Goal: Communication & Community: Ask a question

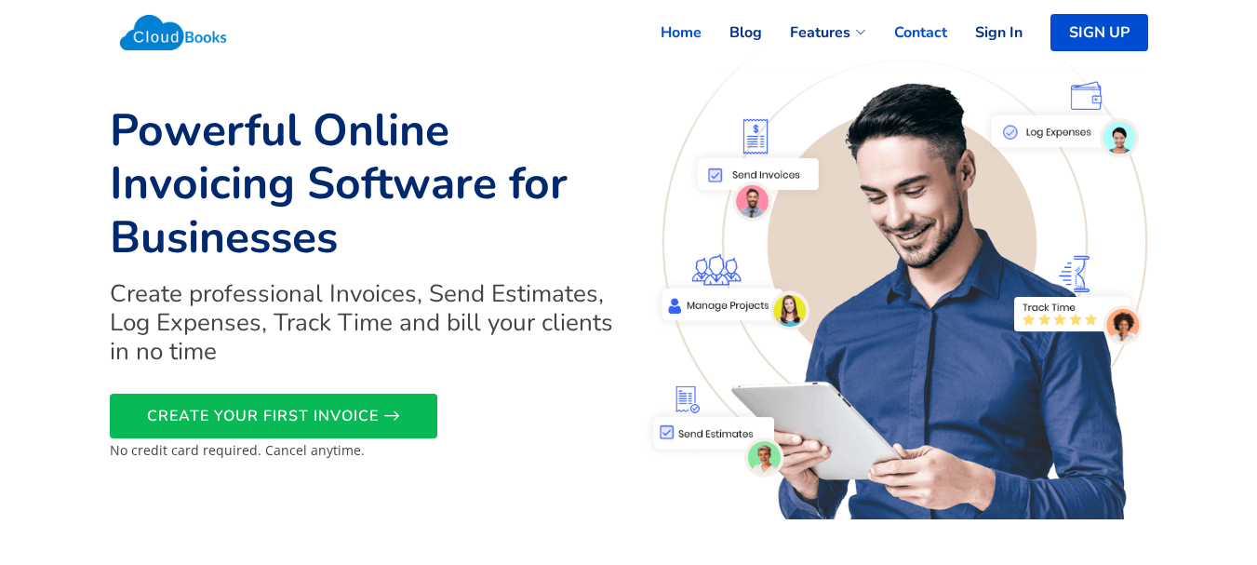
click at [910, 25] on link "Contact" at bounding box center [906, 32] width 81 height 41
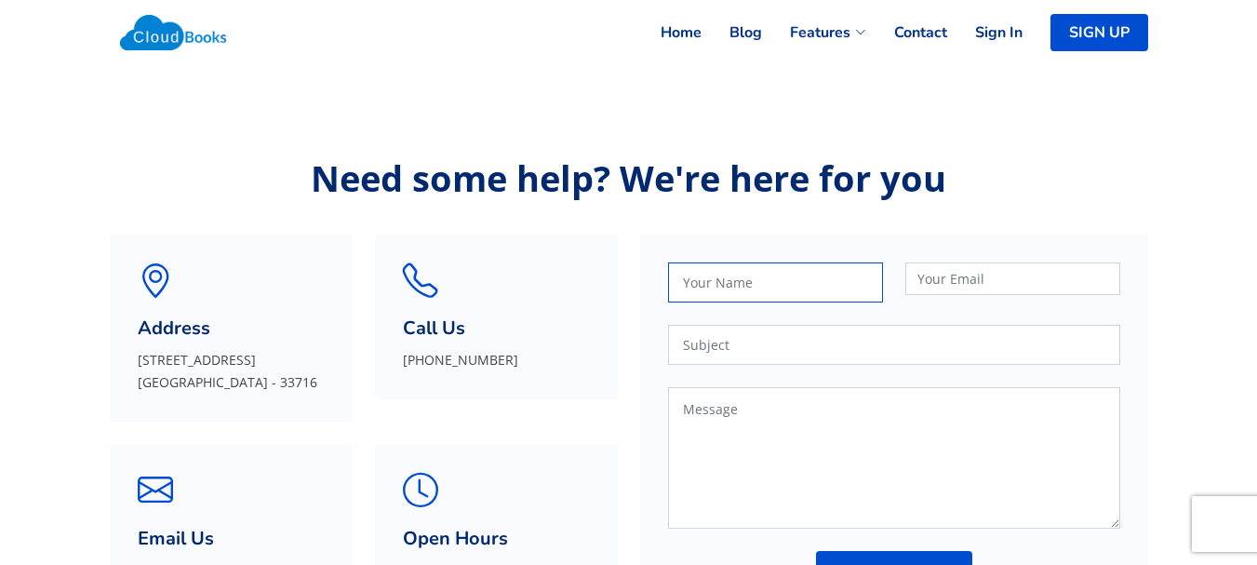
drag, startPoint x: 750, startPoint y: 277, endPoint x: 769, endPoint y: 295, distance: 26.3
click at [753, 284] on input "text" at bounding box center [775, 282] width 215 height 40
type input "[PERSON_NAME]"
type input "[PERSON_NAME][EMAIL_ADDRESS][DOMAIN_NAME]"
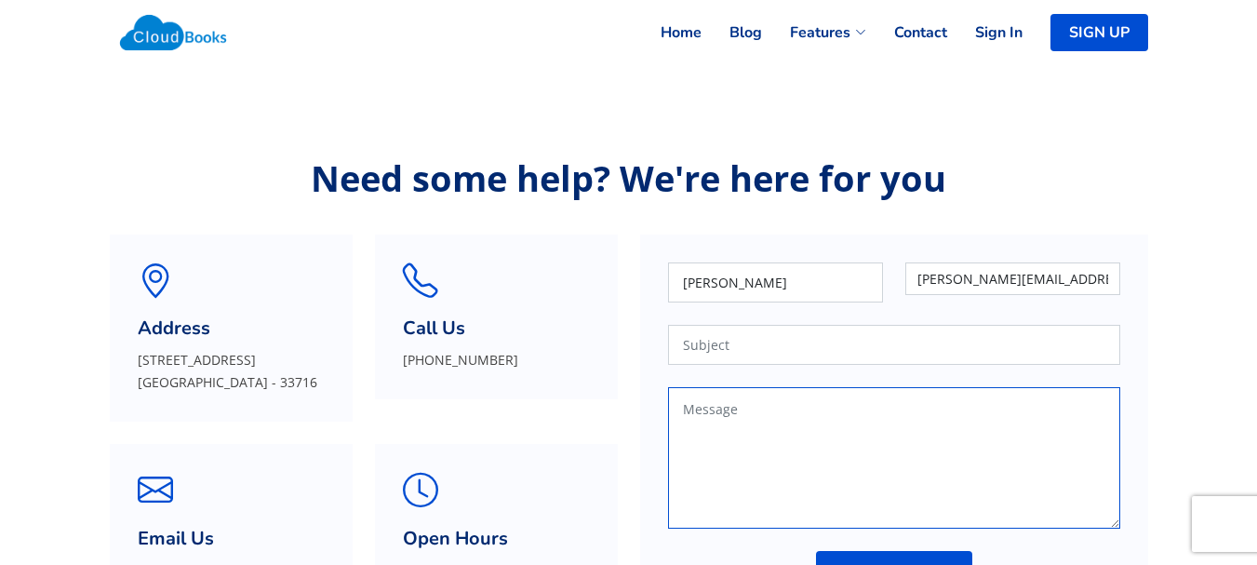
click at [773, 434] on textarea at bounding box center [894, 457] width 452 height 141
paste textarea "I work with a local cleaning company and would love to give you a professional …"
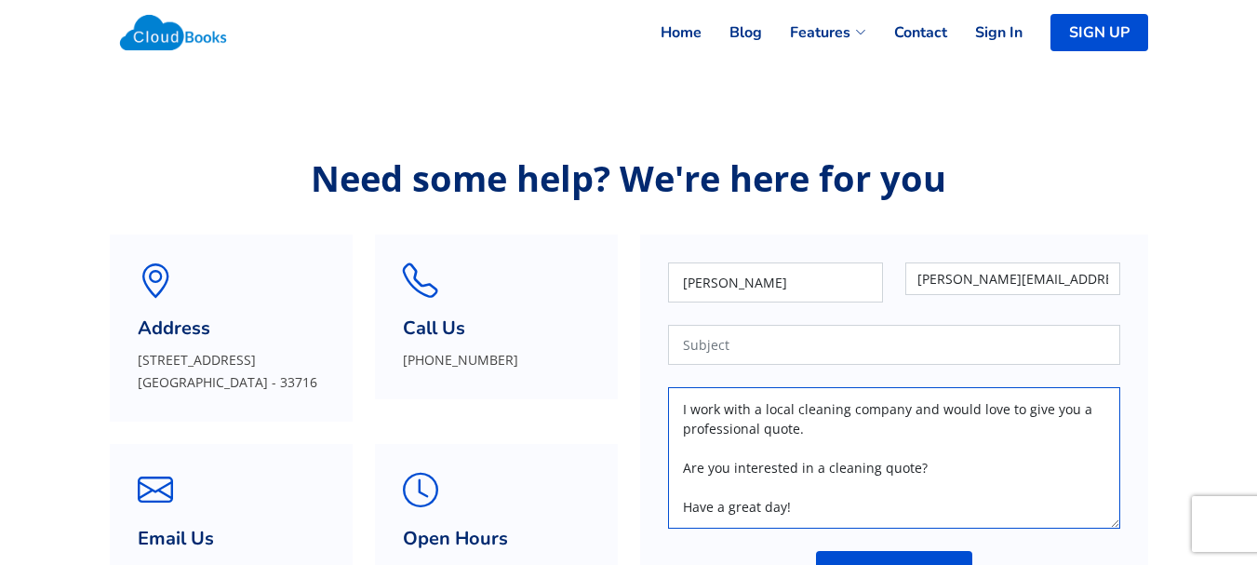
scroll to position [125, 0]
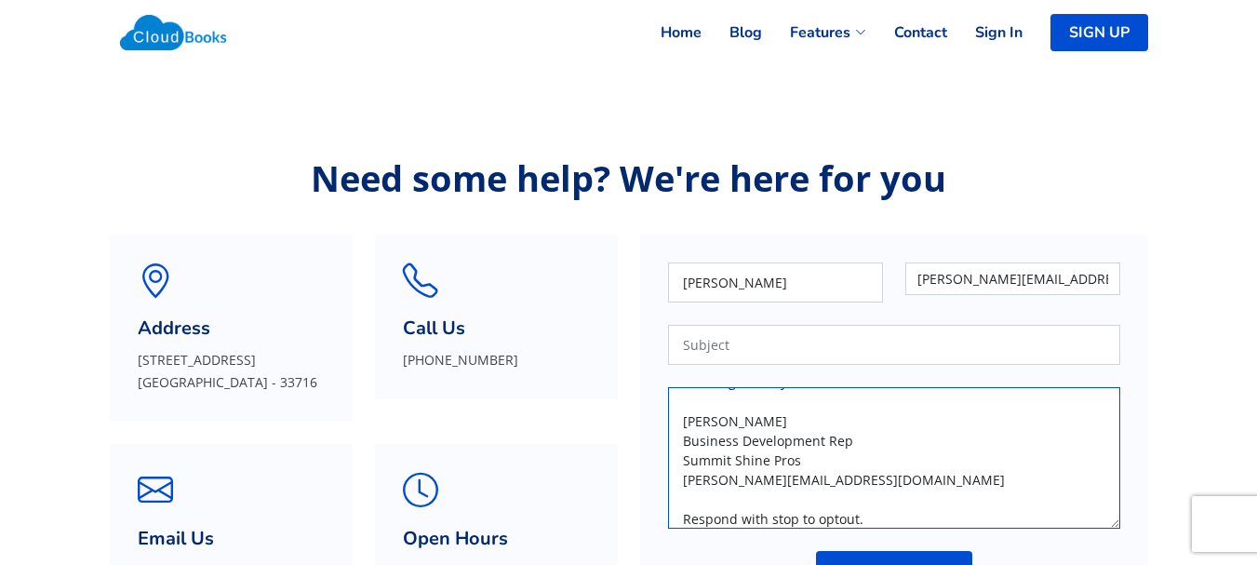
type textarea "I work with a local cleaning company and would love to give you a professional …"
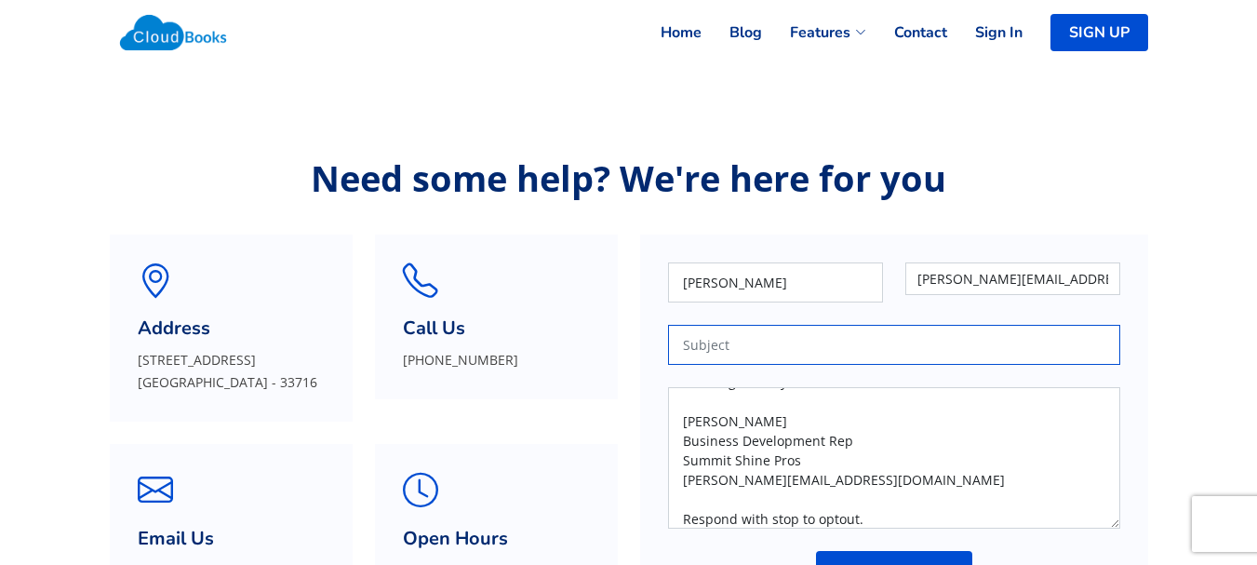
paste input "Your location in my neighborhood"
type input "Your location in my neighborhood"
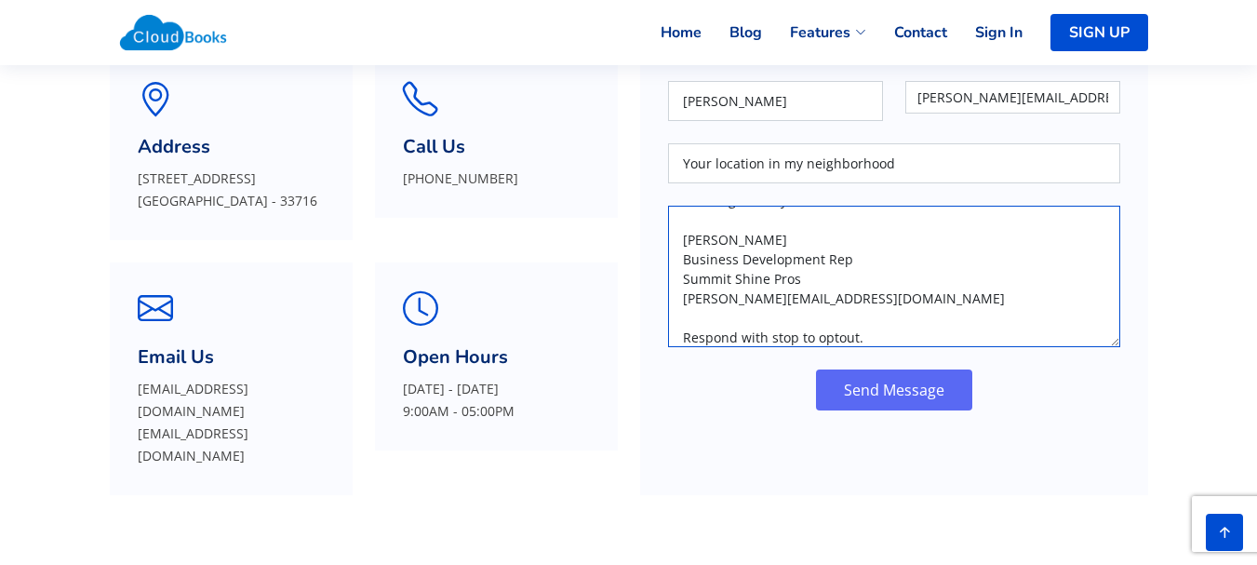
scroll to position [248, 0]
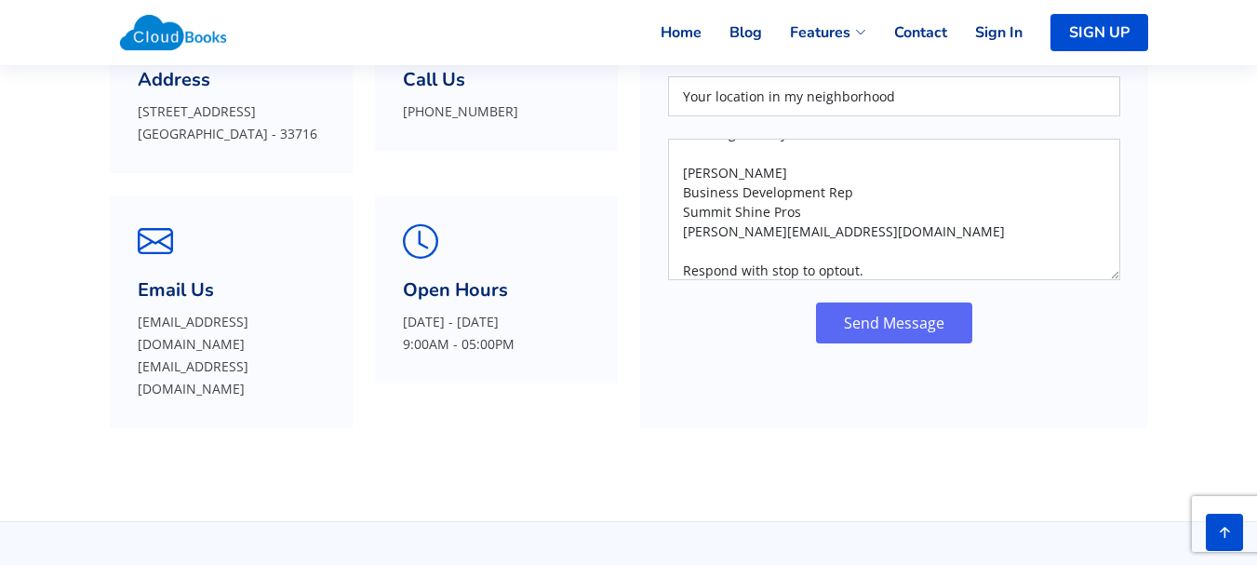
click at [856, 314] on button "Send Message" at bounding box center [894, 322] width 156 height 41
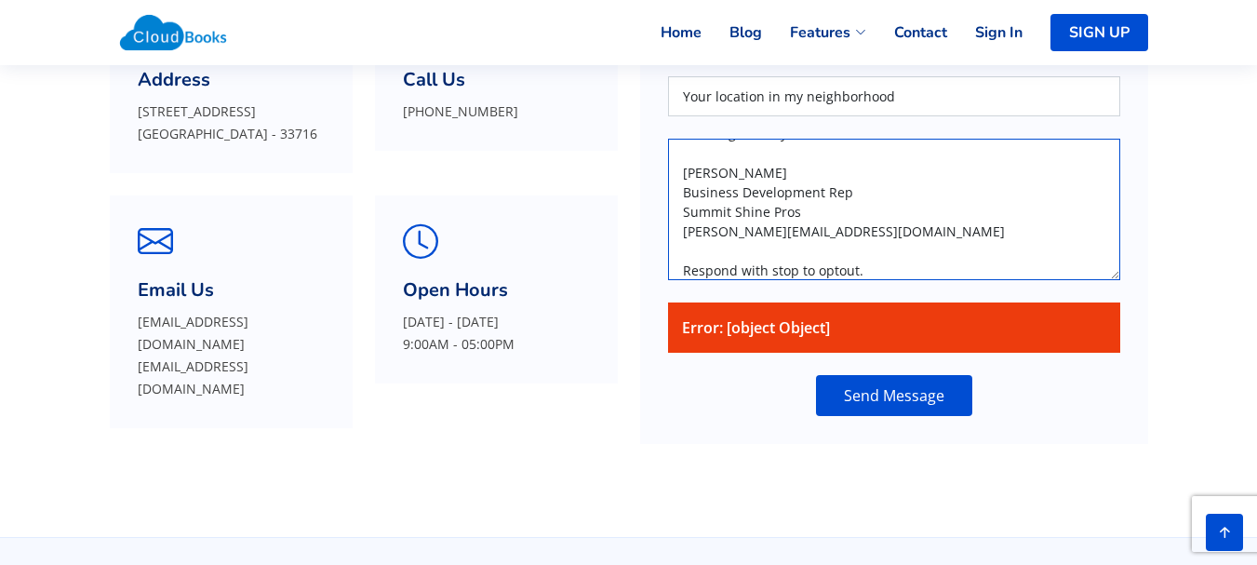
click at [763, 231] on textarea "I work with a local cleaning company and would love to give you a professional …" at bounding box center [894, 209] width 452 height 141
paste textarea
drag, startPoint x: 922, startPoint y: 250, endPoint x: 624, endPoint y: 180, distance: 306.0
click at [624, 180] on div "Address 10040 18th St. N. Suite 6 # 68692 St. Petersburg, FL - 33716 Call Us (+…" at bounding box center [629, 204] width 1060 height 480
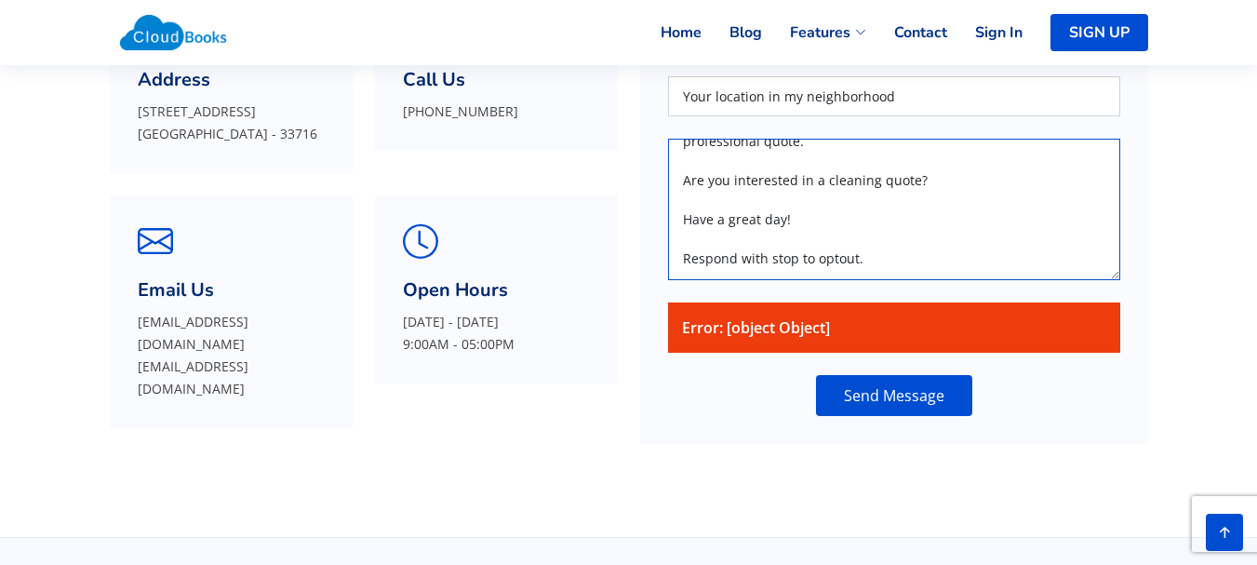
scroll to position [39, 0]
type textarea "I work with a local cleaning company and would love to give you a professional …"
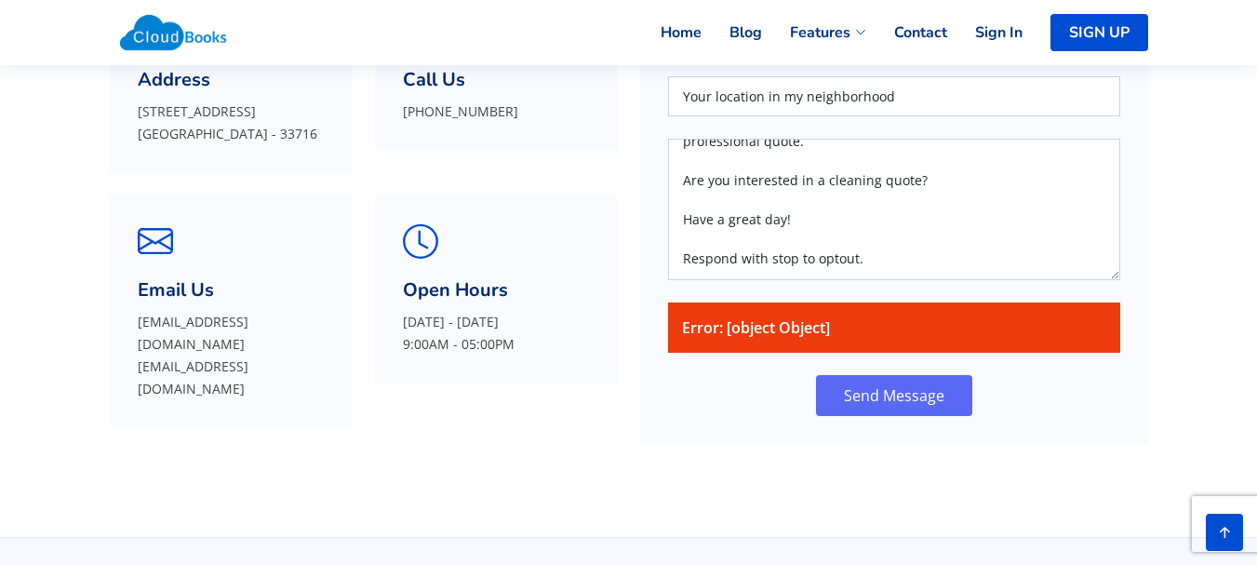
click at [880, 384] on button "Send Message" at bounding box center [894, 395] width 156 height 41
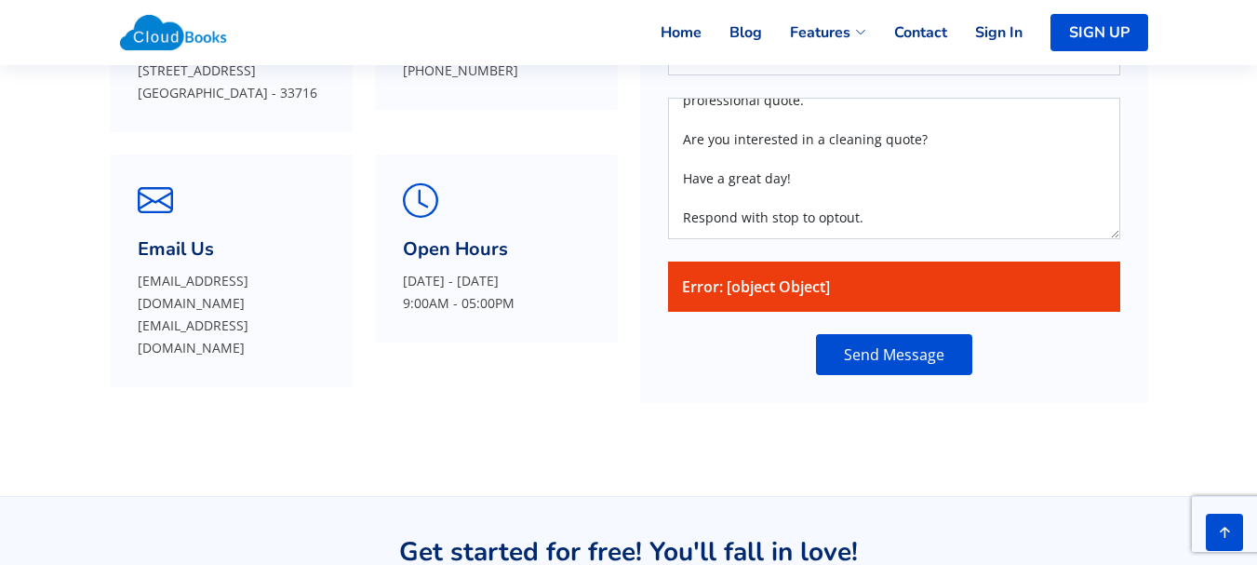
scroll to position [248, 0]
